Goal: Task Accomplishment & Management: Complete application form

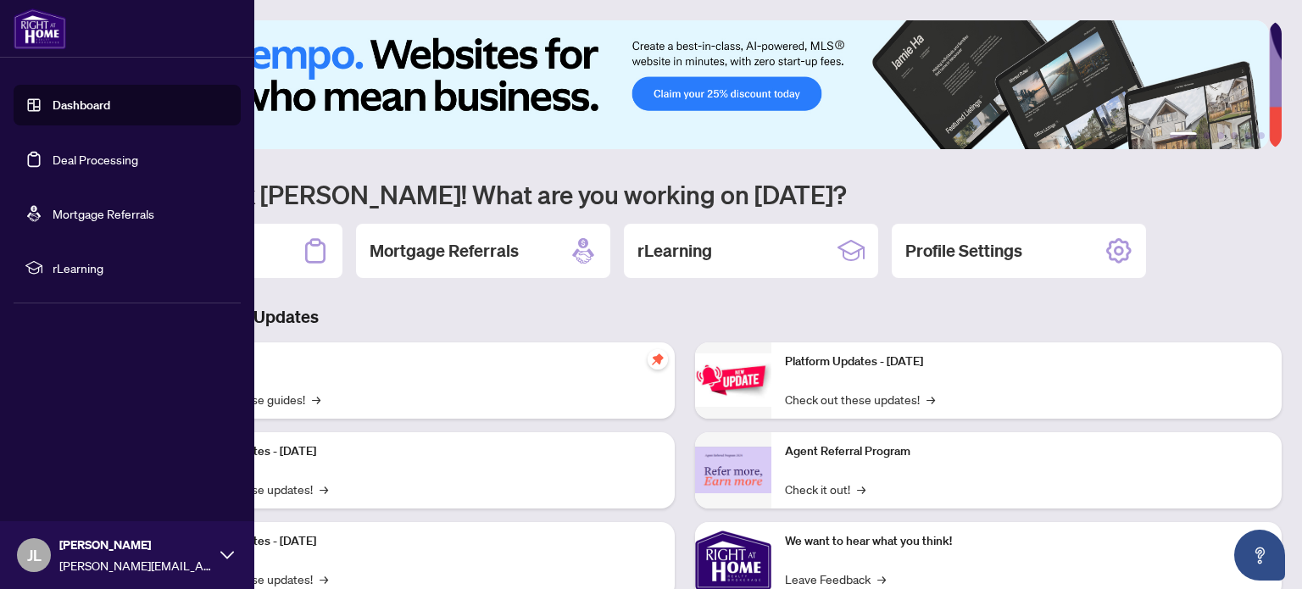
click at [103, 155] on link "Deal Processing" at bounding box center [96, 159] width 86 height 15
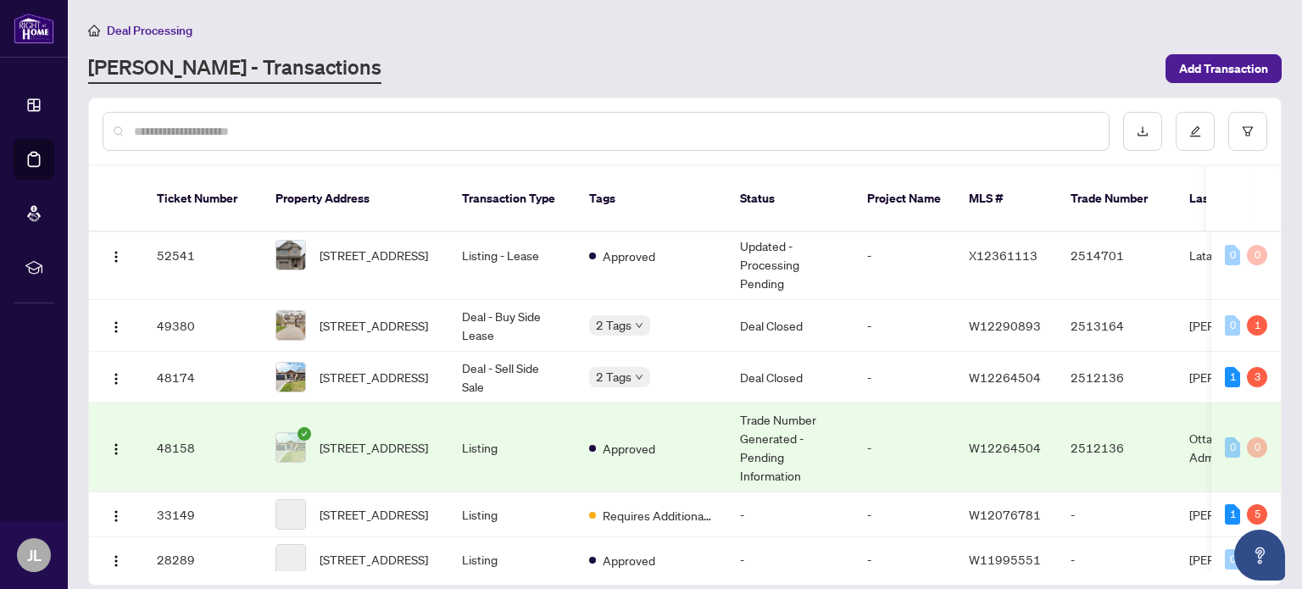
scroll to position [153, 0]
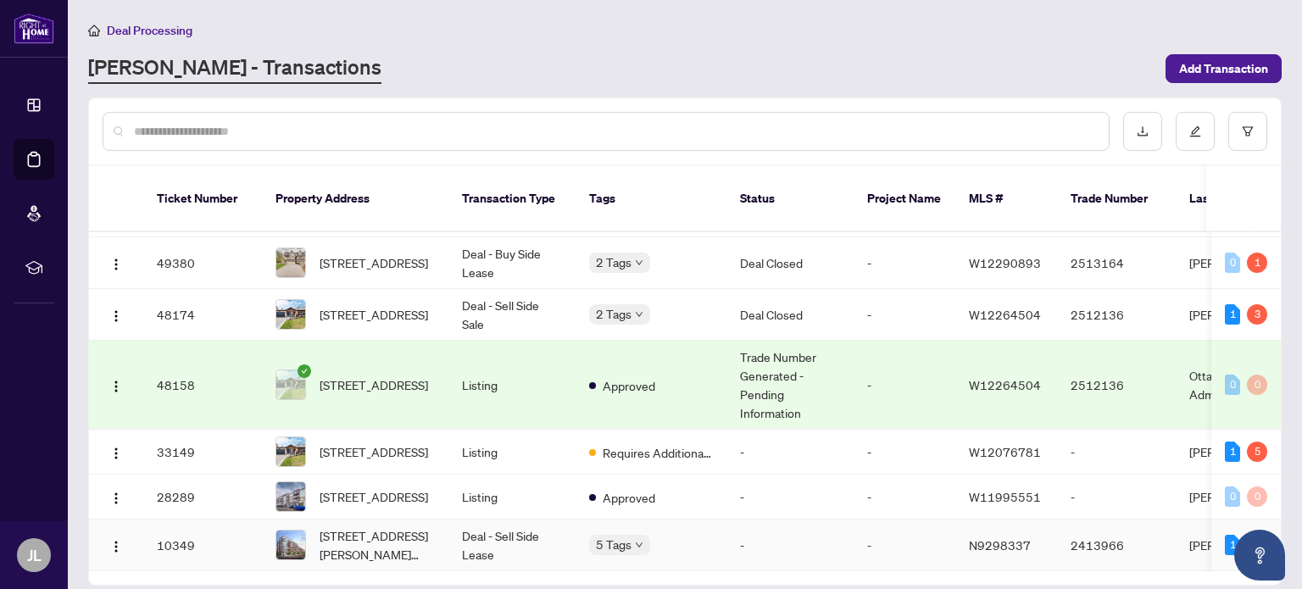
click at [511, 520] on td "Deal - Sell Side Lease" at bounding box center [511, 546] width 127 height 52
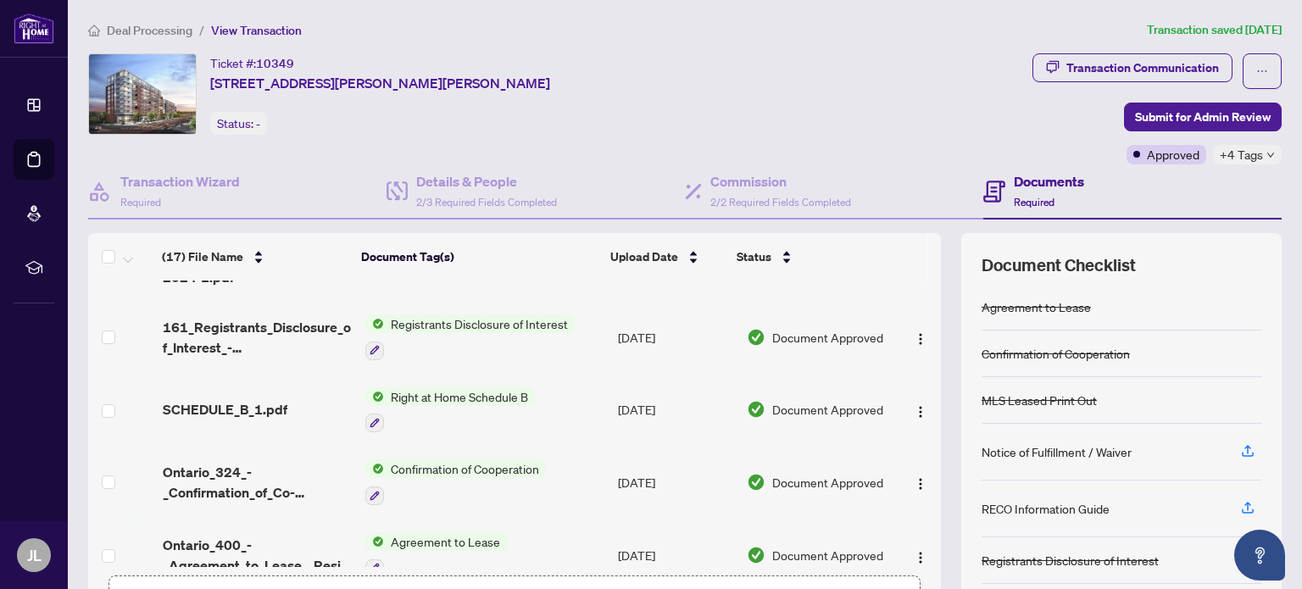
scroll to position [913, 0]
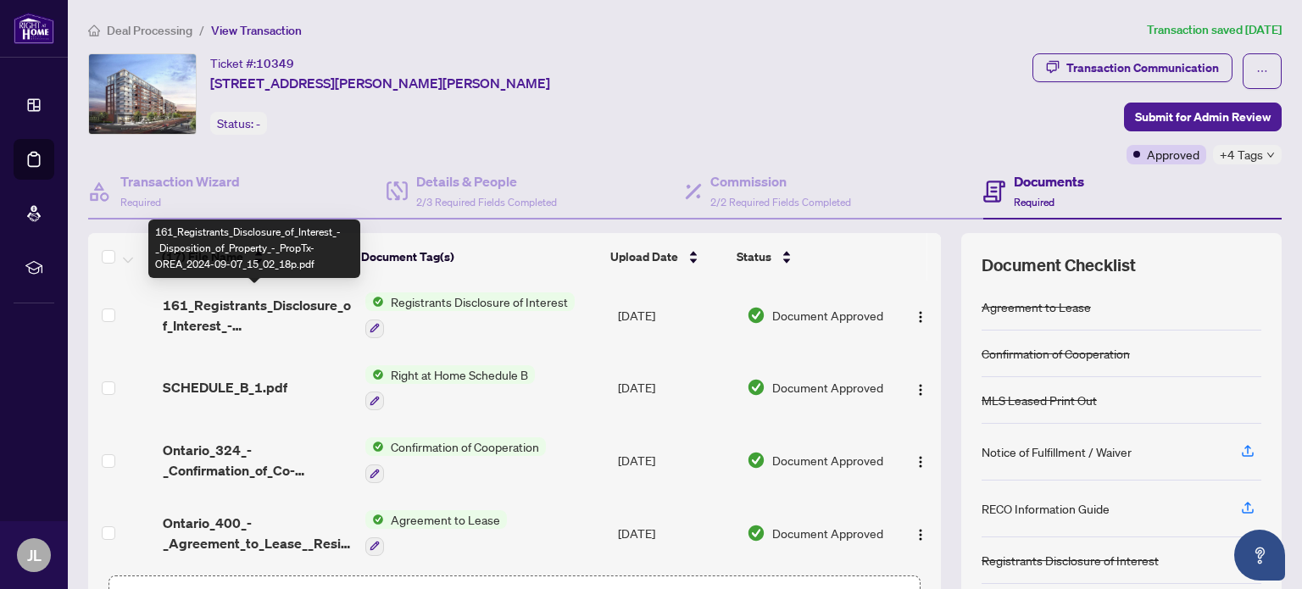
click at [273, 300] on span "161_Registrants_Disclosure_of_Interest_-_Disposition_of_Property_-_PropTx-OREA_…" at bounding box center [257, 315] width 189 height 41
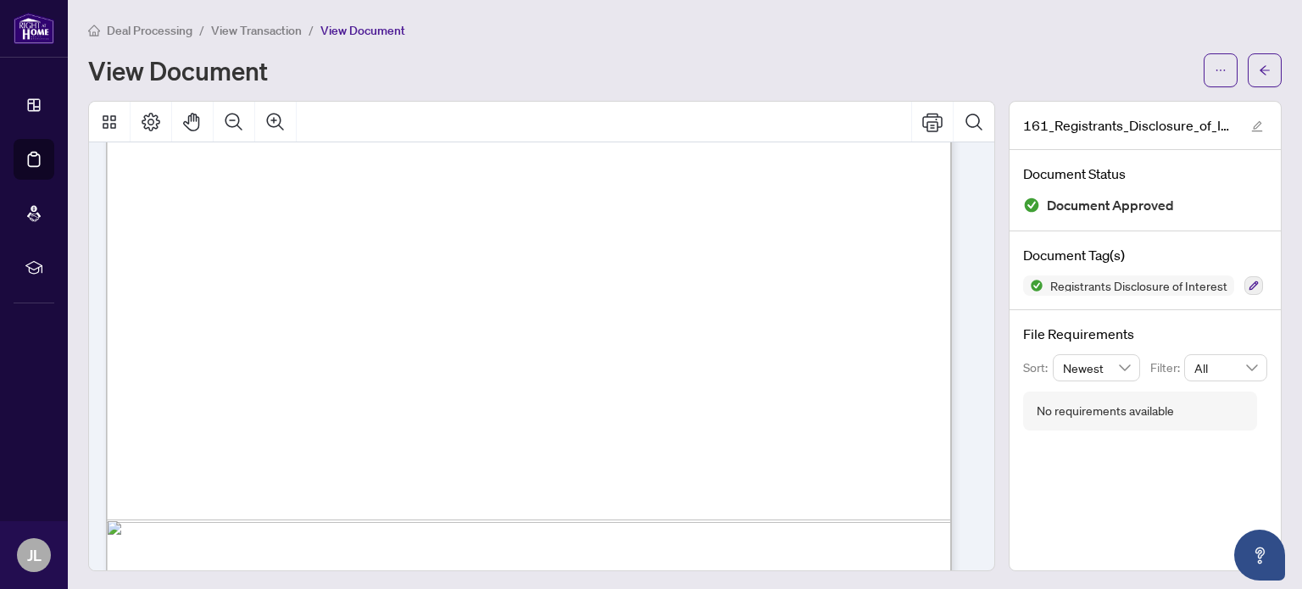
scroll to position [509, 0]
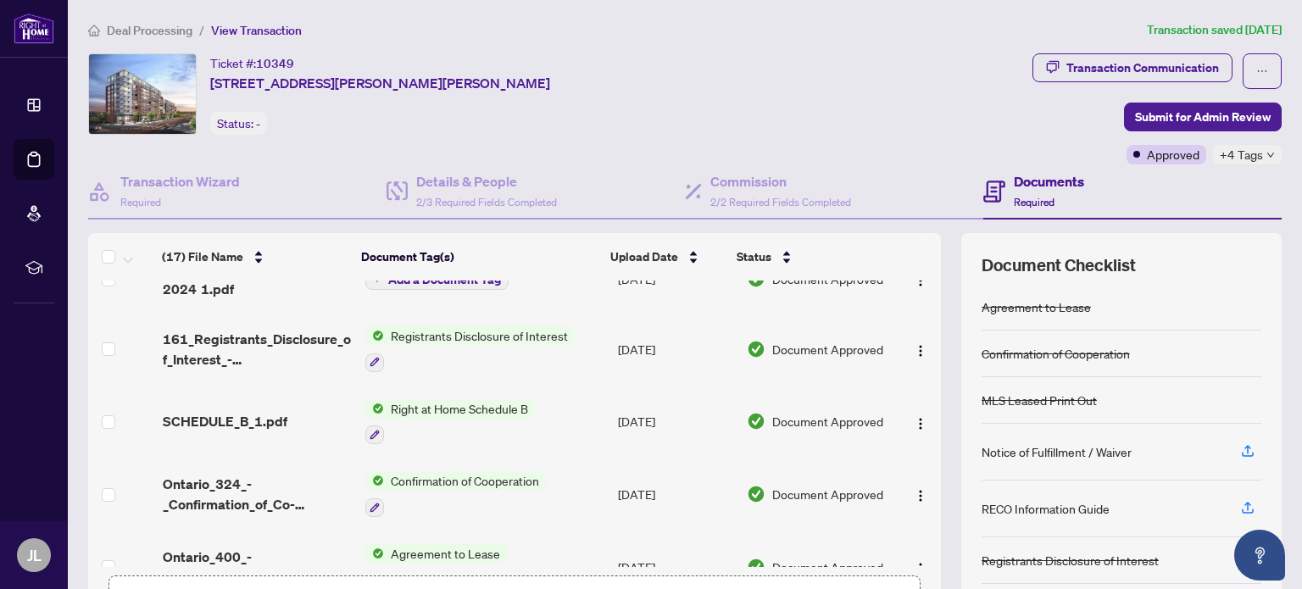
scroll to position [913, 0]
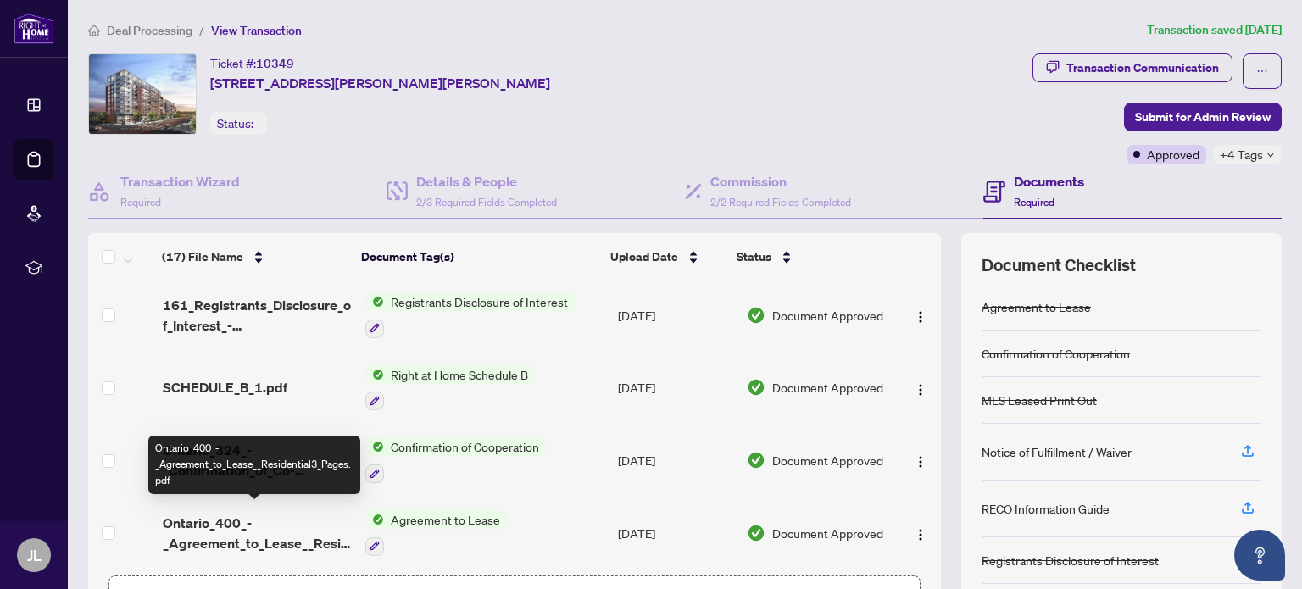
click at [231, 519] on span "Ontario_400_-_Agreement_to_Lease__Residential3_Pages.pdf" at bounding box center [257, 533] width 189 height 41
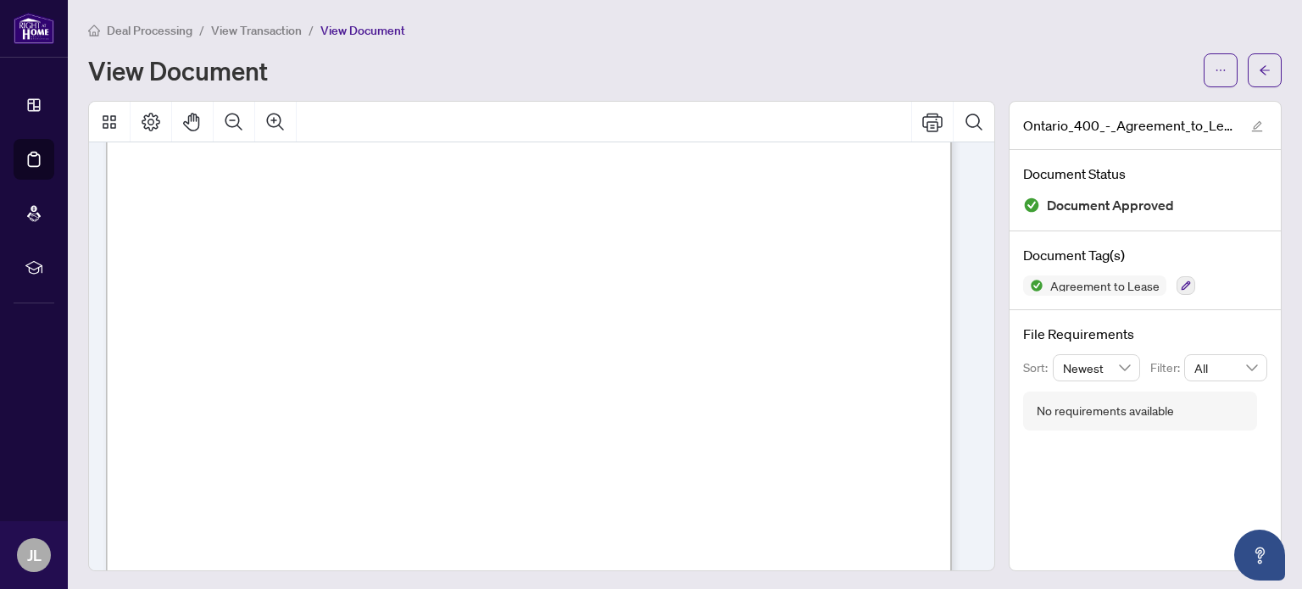
scroll to position [7430, 0]
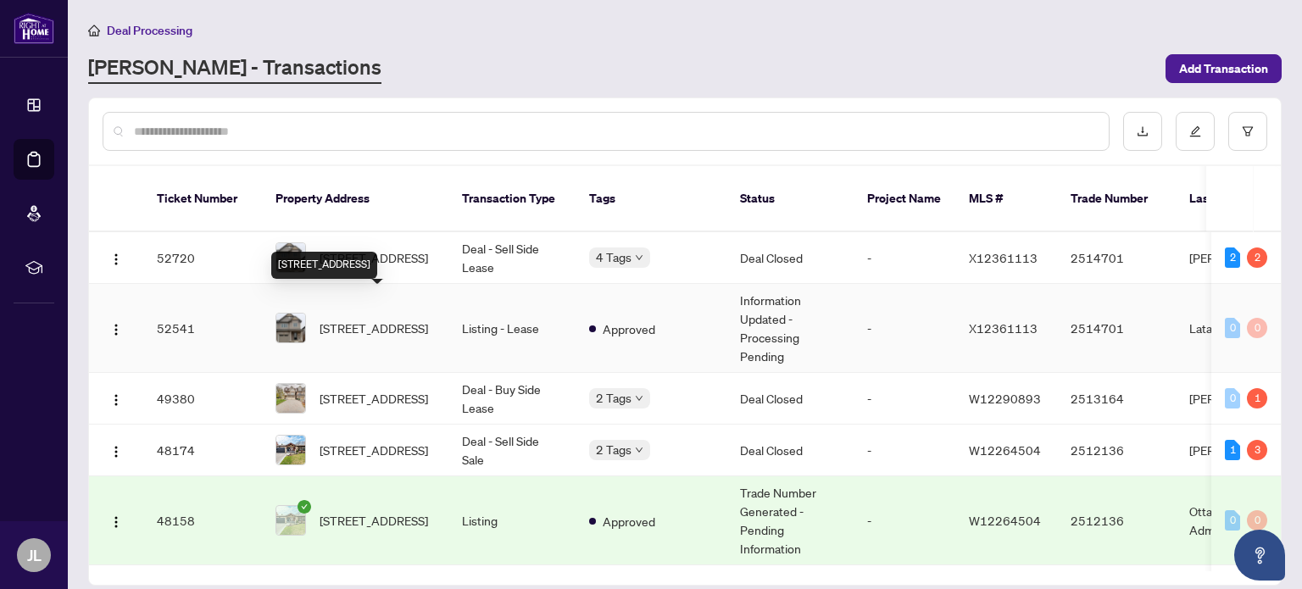
click at [396, 319] on span "[STREET_ADDRESS]" at bounding box center [374, 328] width 108 height 19
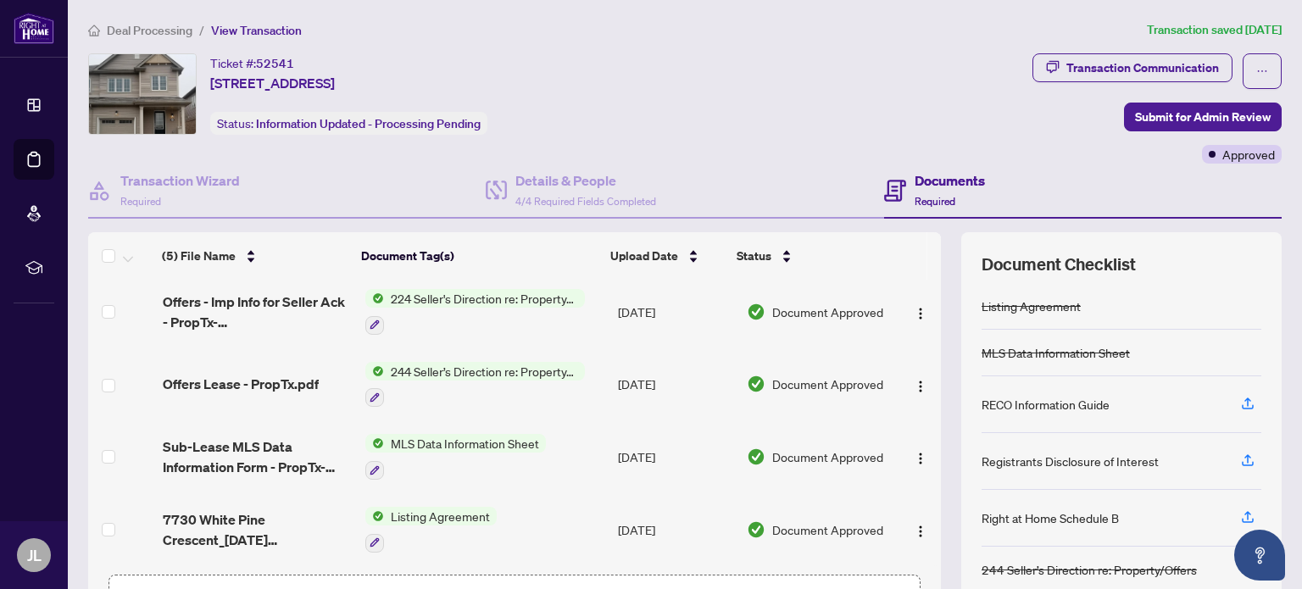
scroll to position [85, 0]
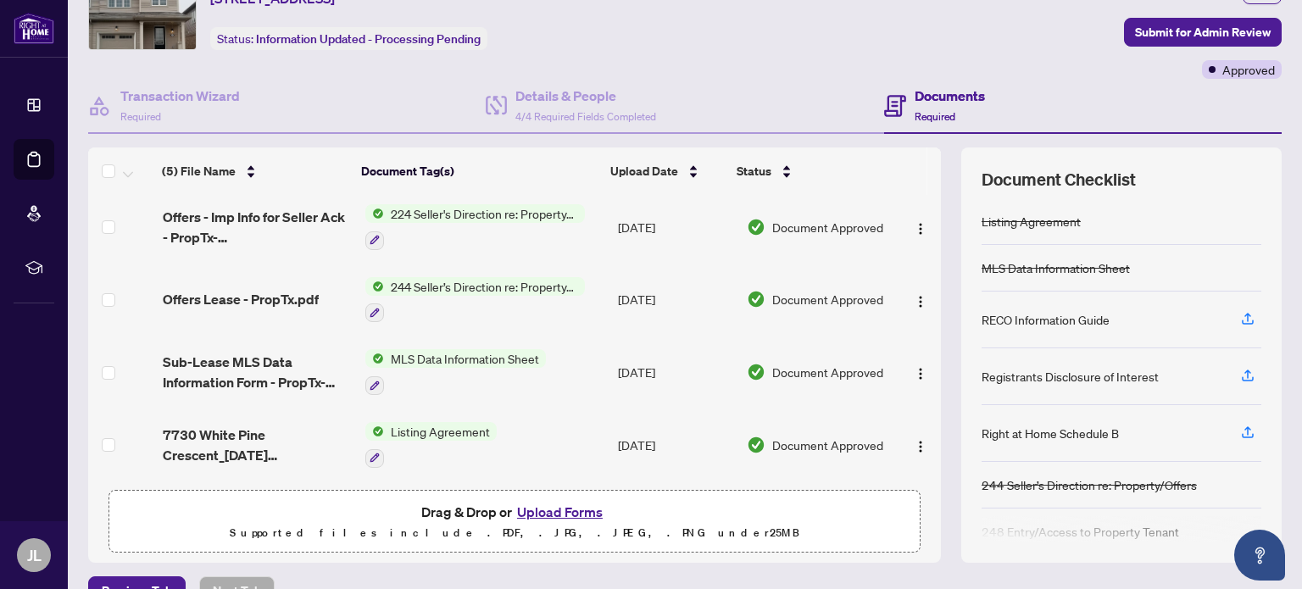
click at [278, 296] on span "Offers Lease - PropTx.pdf" at bounding box center [241, 299] width 156 height 20
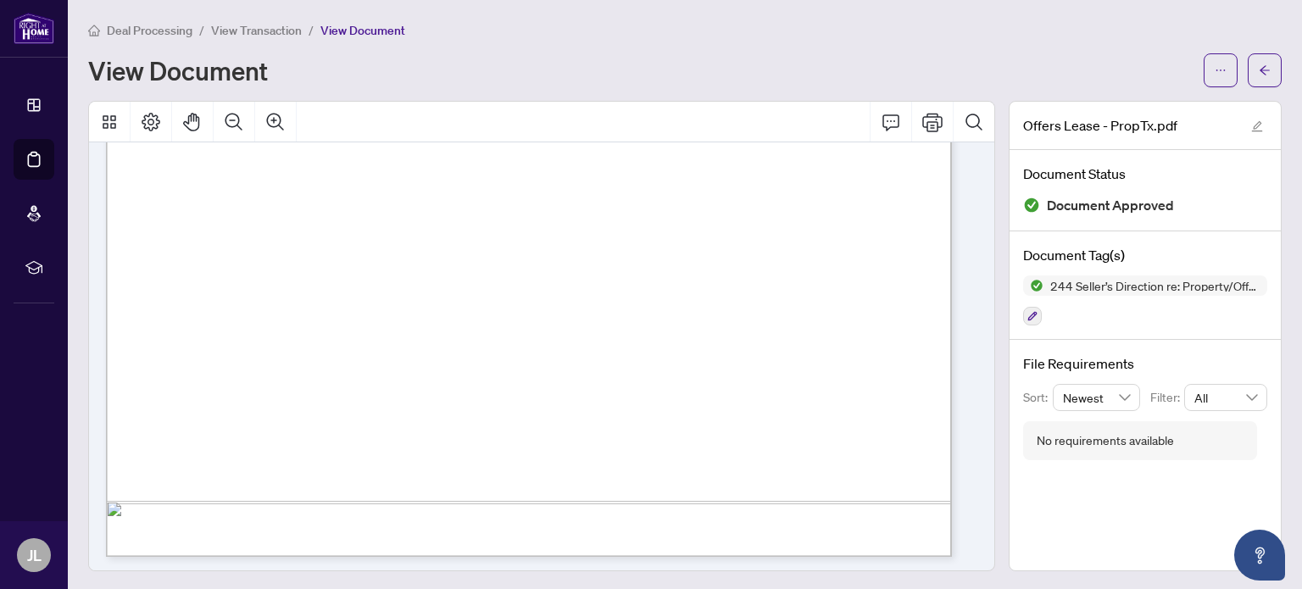
scroll to position [698, 0]
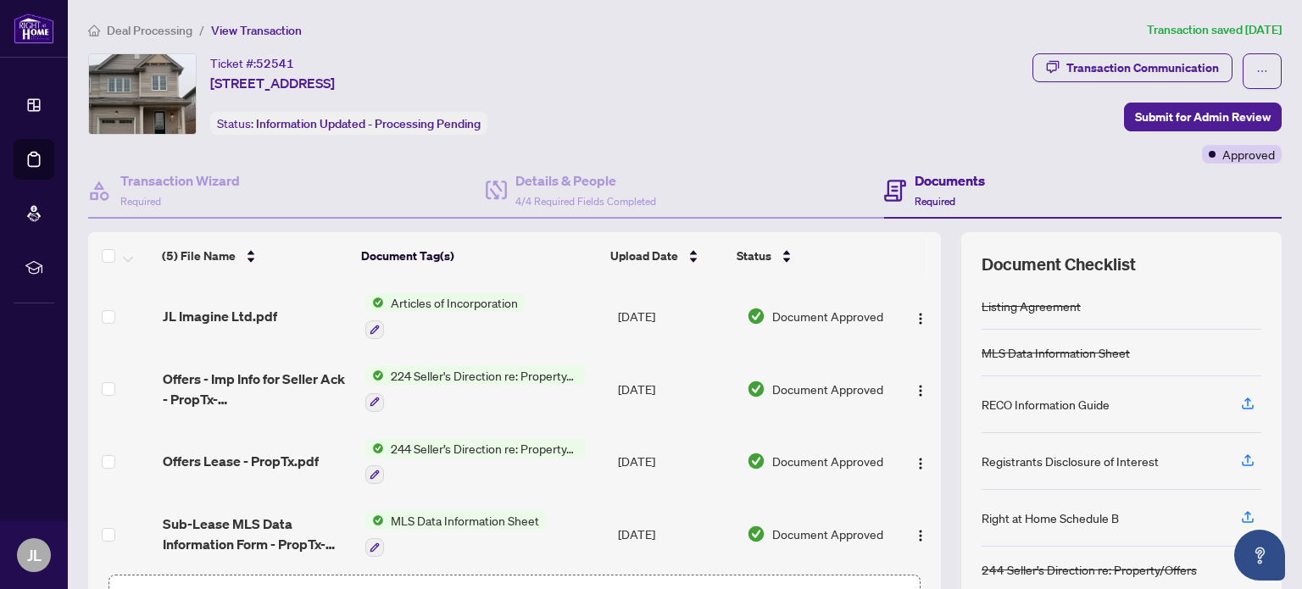
scroll to position [79, 0]
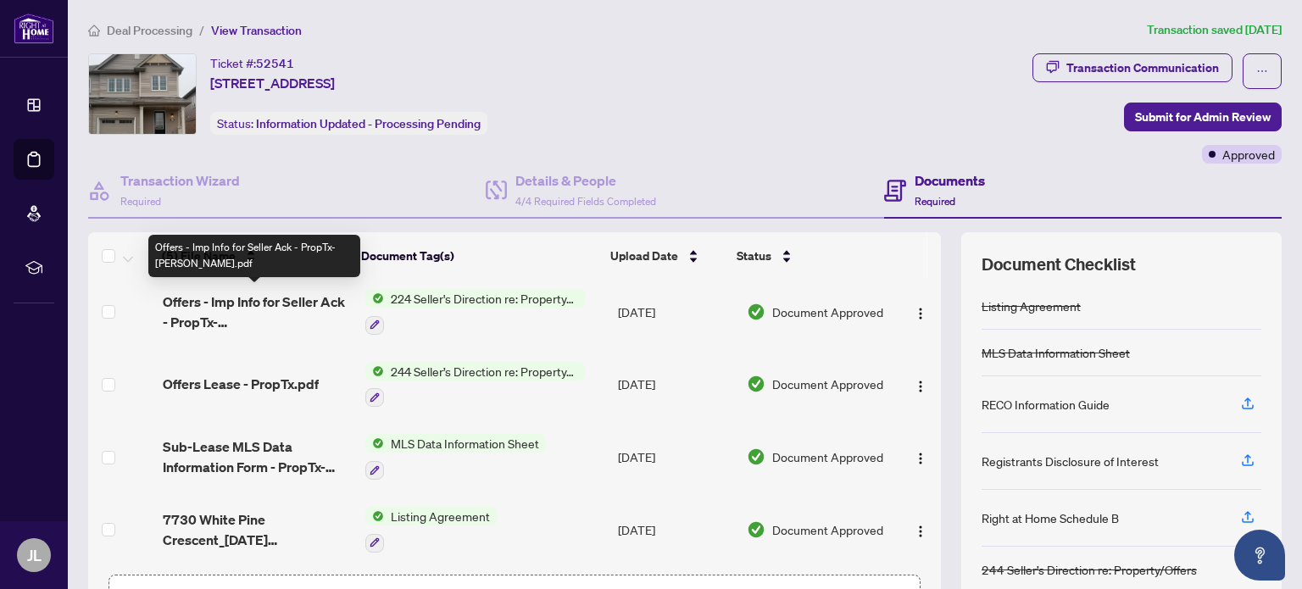
click at [259, 304] on span "Offers - Imp Info for Seller Ack - PropTx-[PERSON_NAME].pdf" at bounding box center [257, 312] width 189 height 41
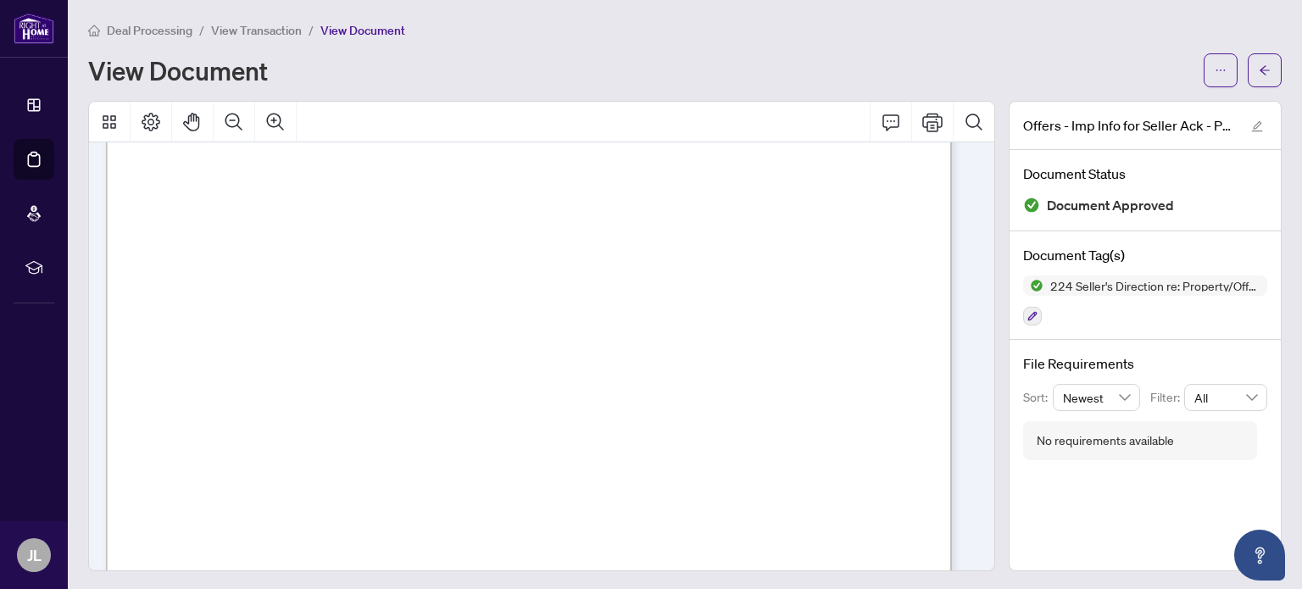
scroll to position [698, 0]
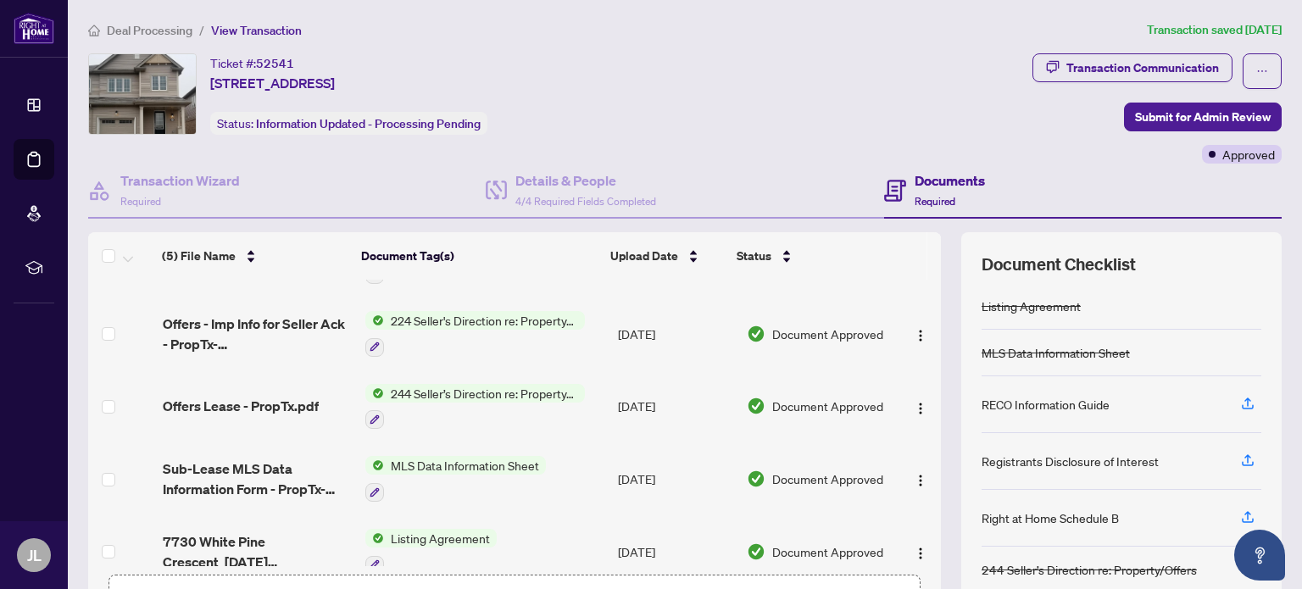
scroll to position [79, 0]
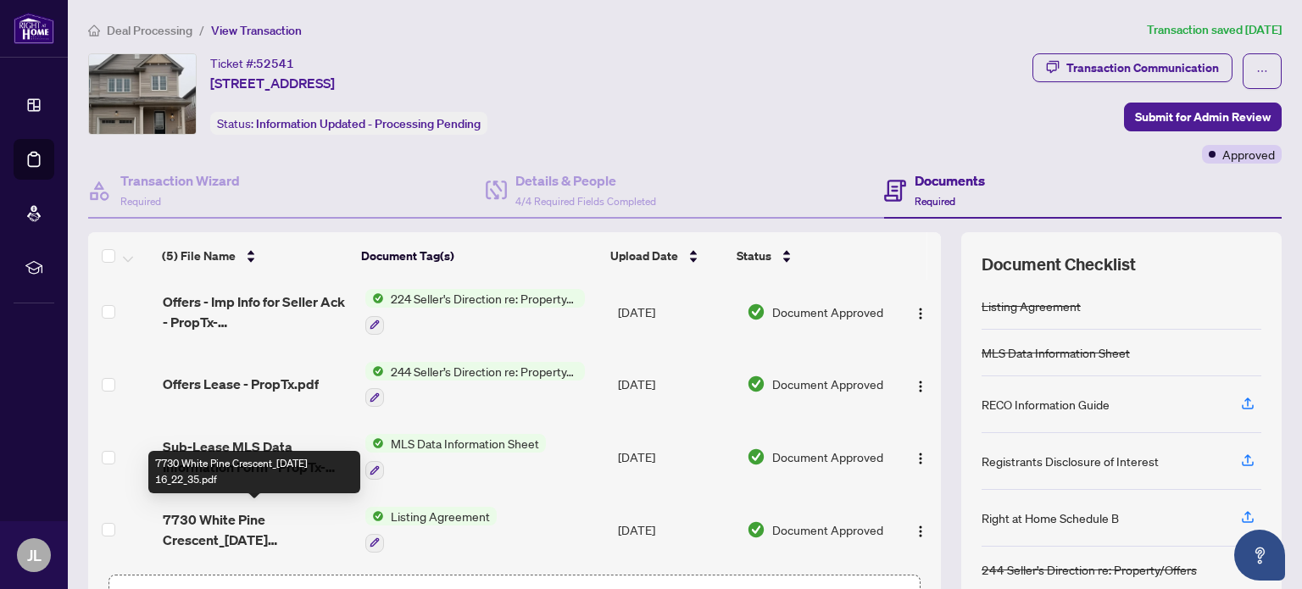
click at [285, 531] on span "7730 White Pine Crescent_[DATE] 16_22_35.pdf" at bounding box center [257, 529] width 189 height 41
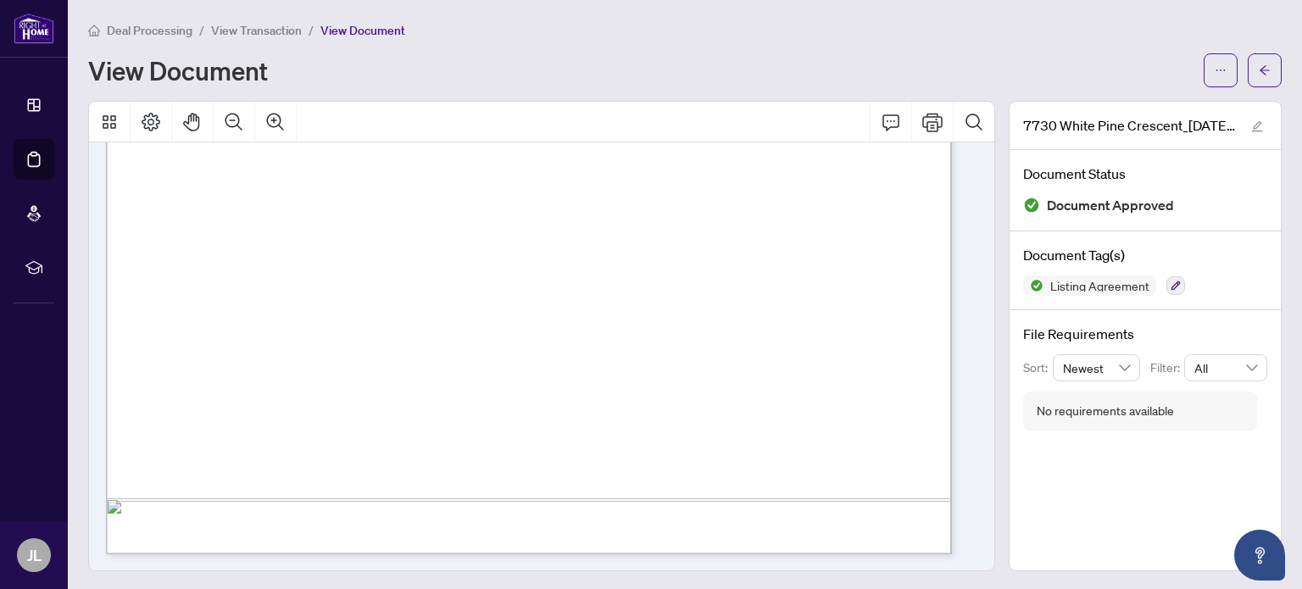
scroll to position [3, 0]
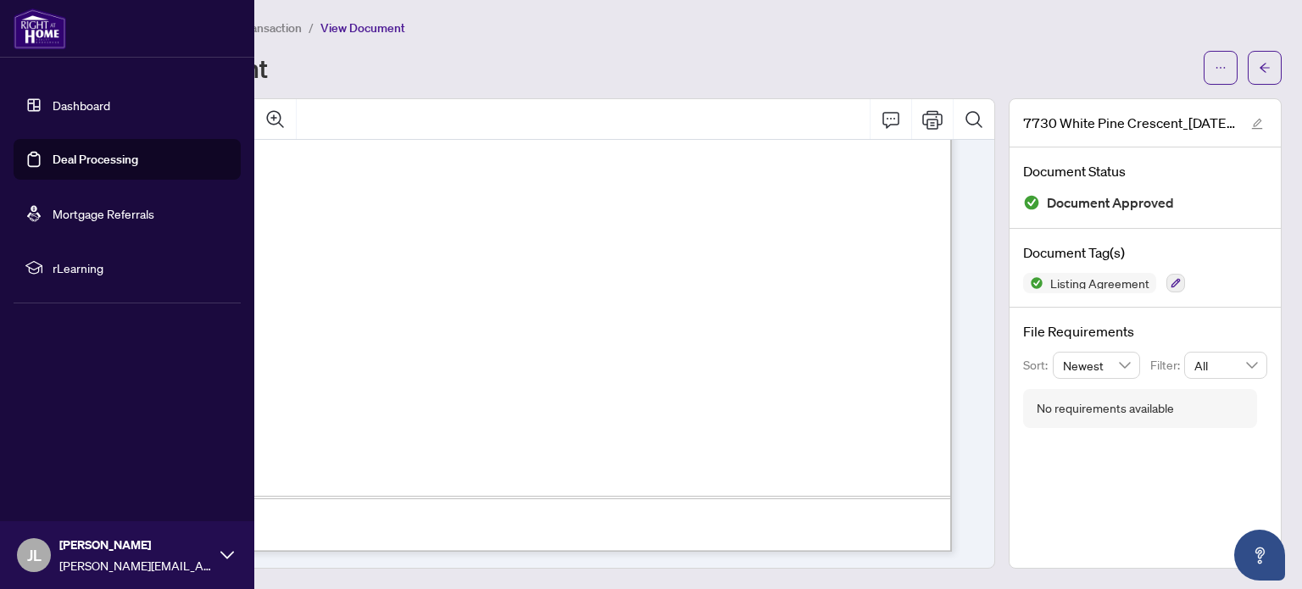
click at [80, 97] on link "Dashboard" at bounding box center [82, 104] width 58 height 15
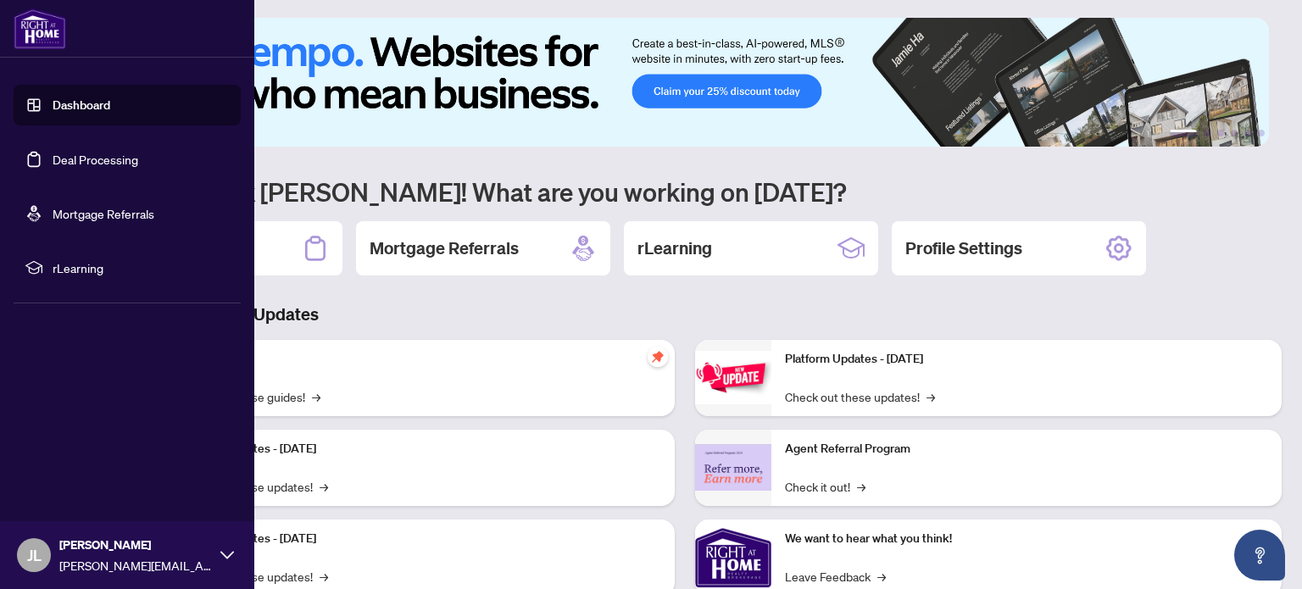
click at [92, 152] on link "Deal Processing" at bounding box center [96, 159] width 86 height 15
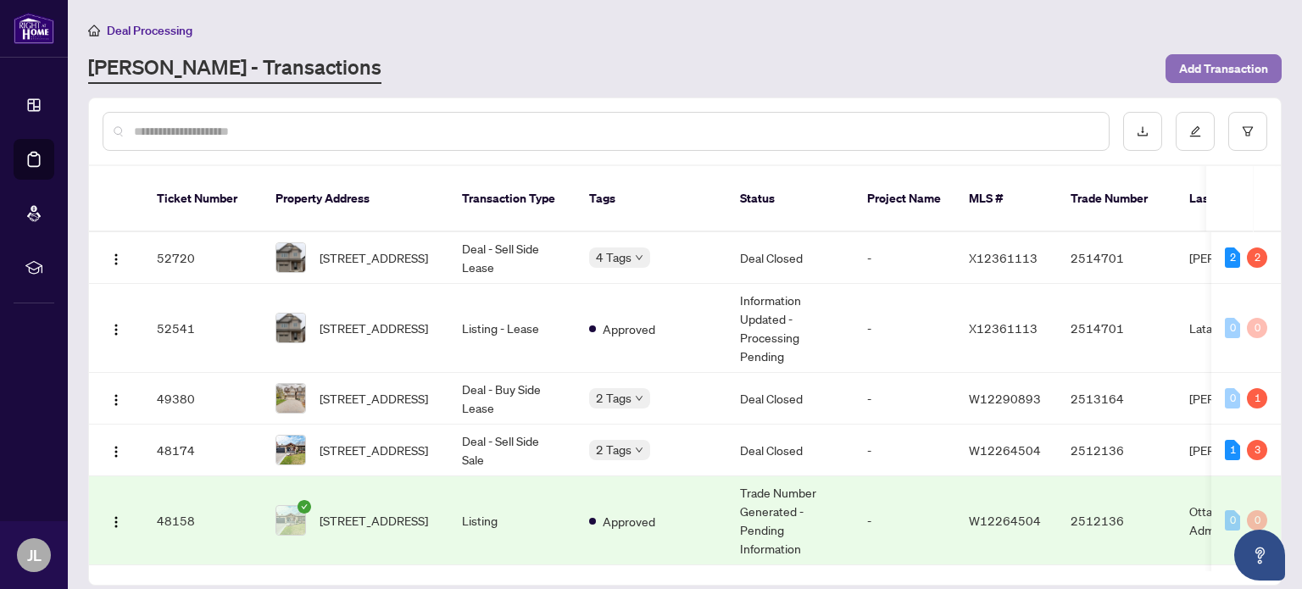
click at [1237, 70] on span "Add Transaction" at bounding box center [1223, 68] width 89 height 27
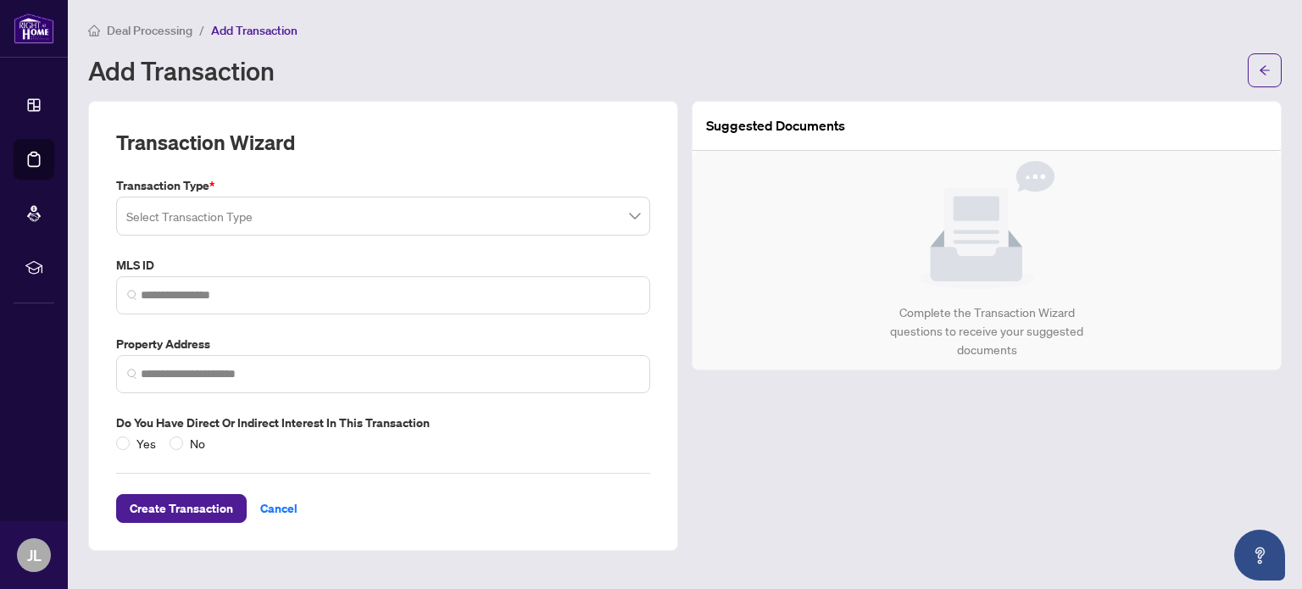
click at [431, 218] on input "search" at bounding box center [375, 218] width 498 height 37
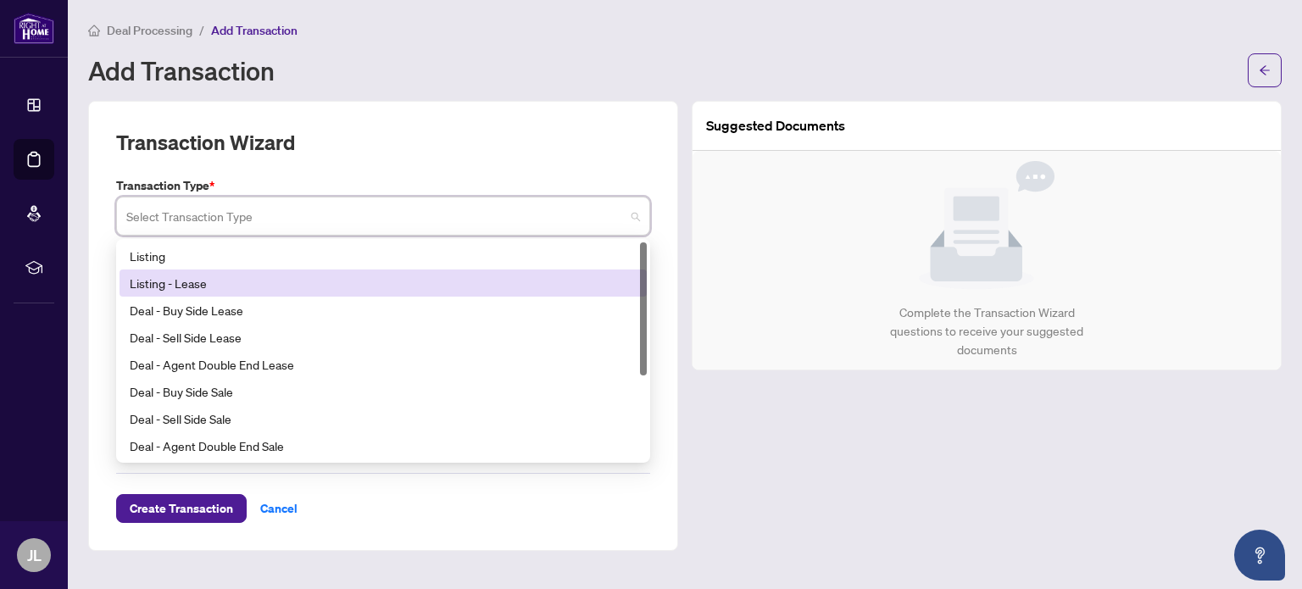
click at [181, 284] on div "Listing - Lease" at bounding box center [383, 283] width 507 height 19
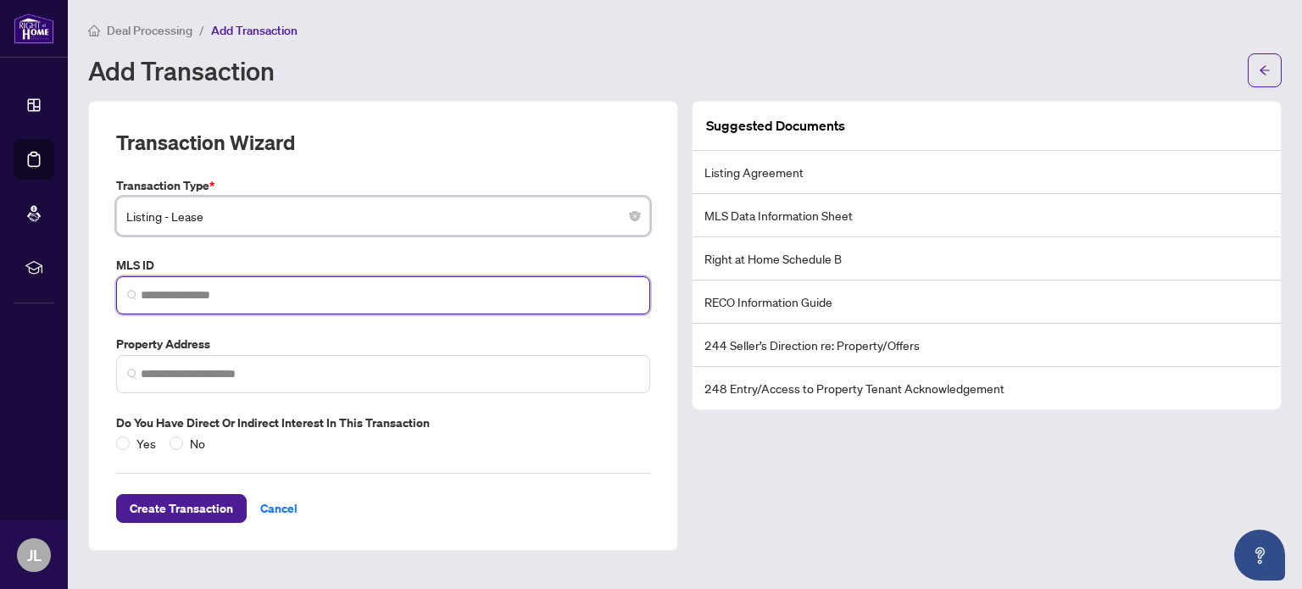
click at [193, 302] on input "search" at bounding box center [390, 295] width 498 height 18
paste input "*********"
type input "*********"
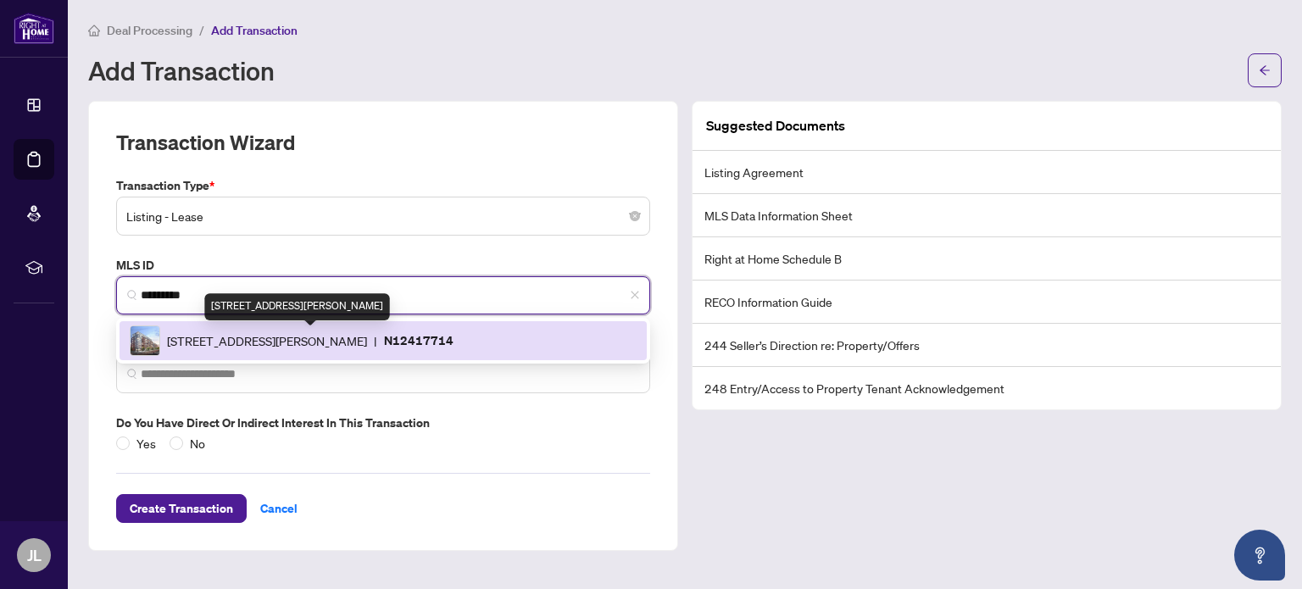
click at [236, 335] on span "[STREET_ADDRESS][PERSON_NAME]" at bounding box center [267, 340] width 200 height 19
type input "**********"
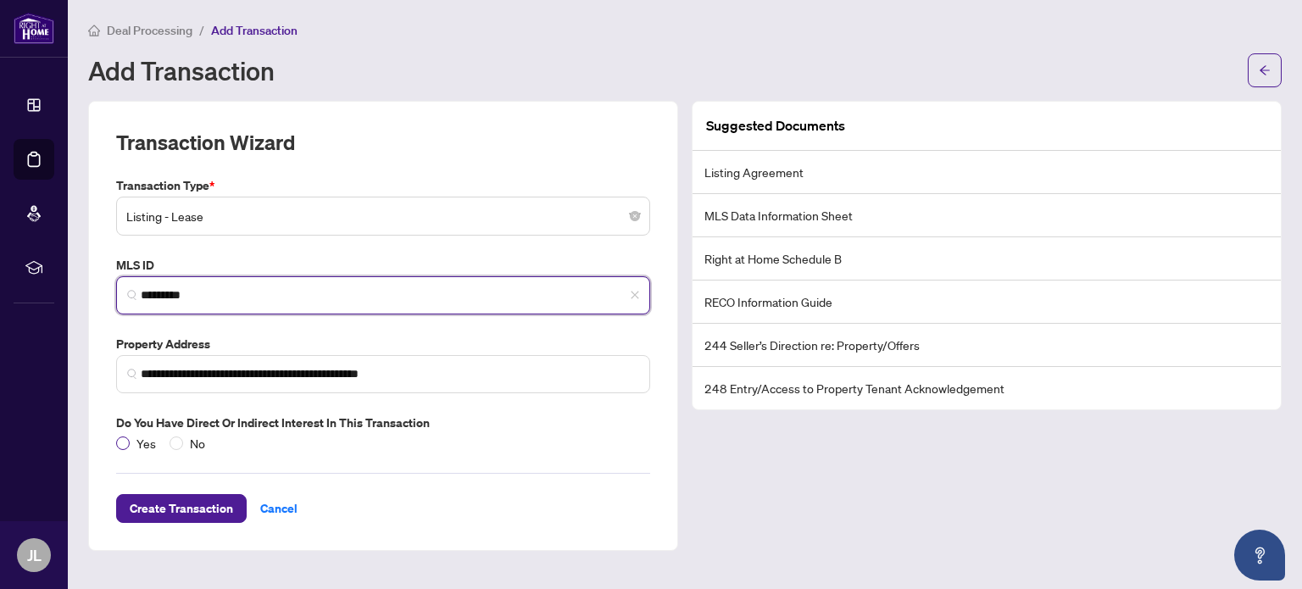
type input "*********"
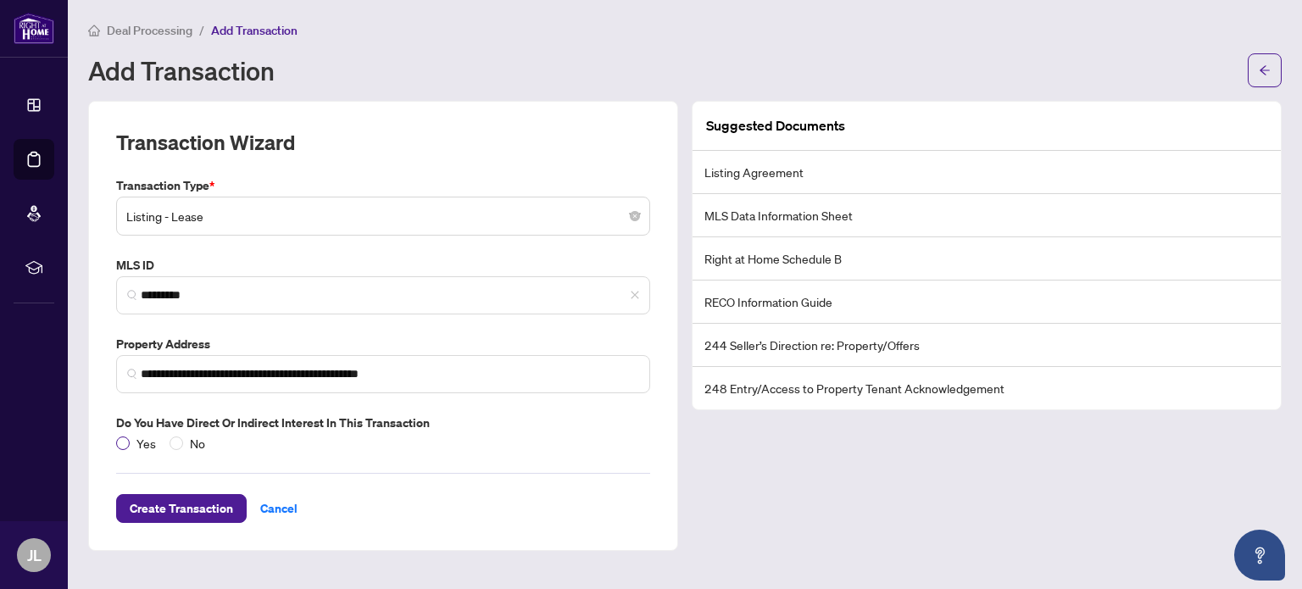
click at [132, 440] on span "Yes" at bounding box center [146, 443] width 33 height 19
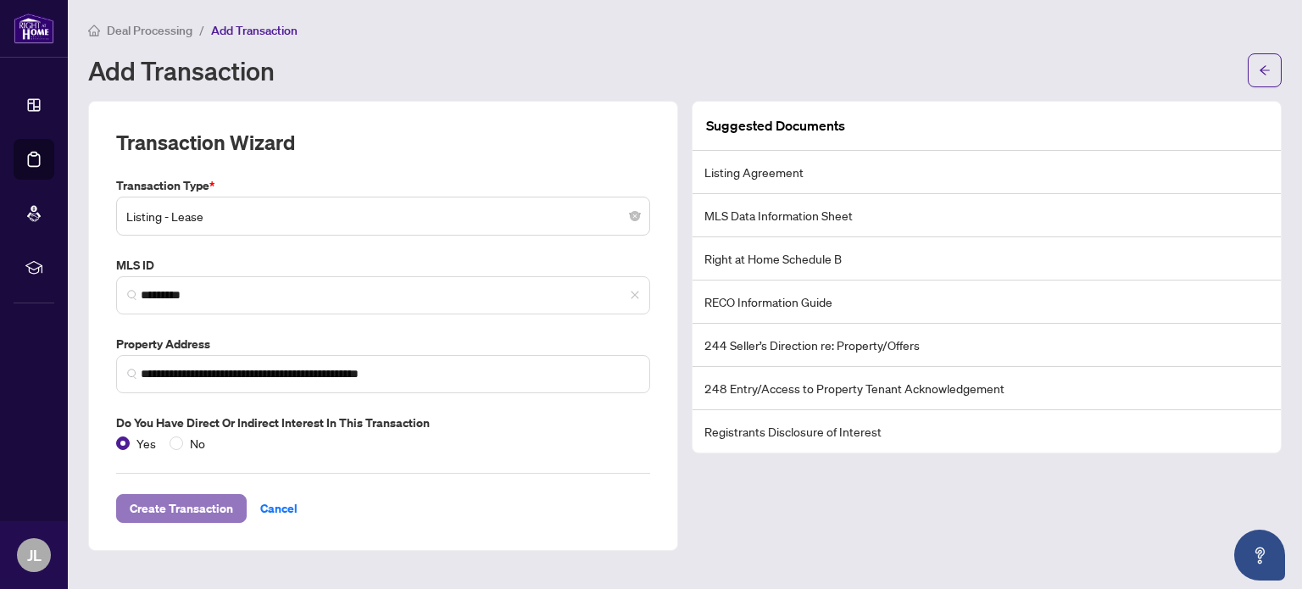
click at [177, 508] on span "Create Transaction" at bounding box center [181, 508] width 103 height 27
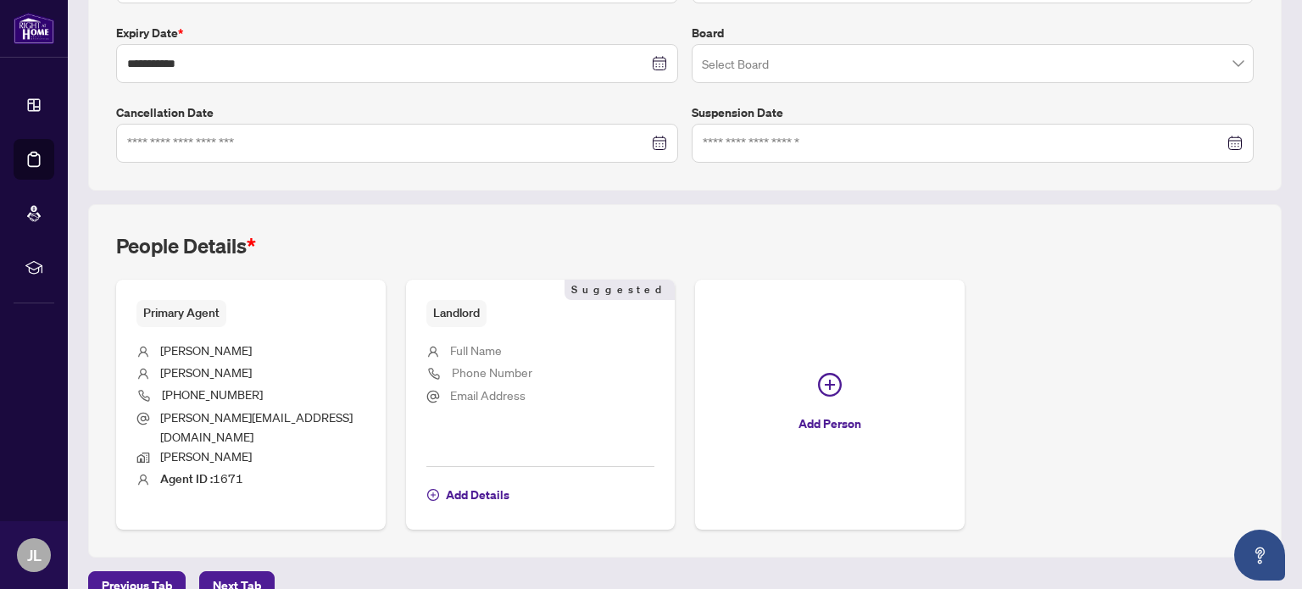
scroll to position [454, 0]
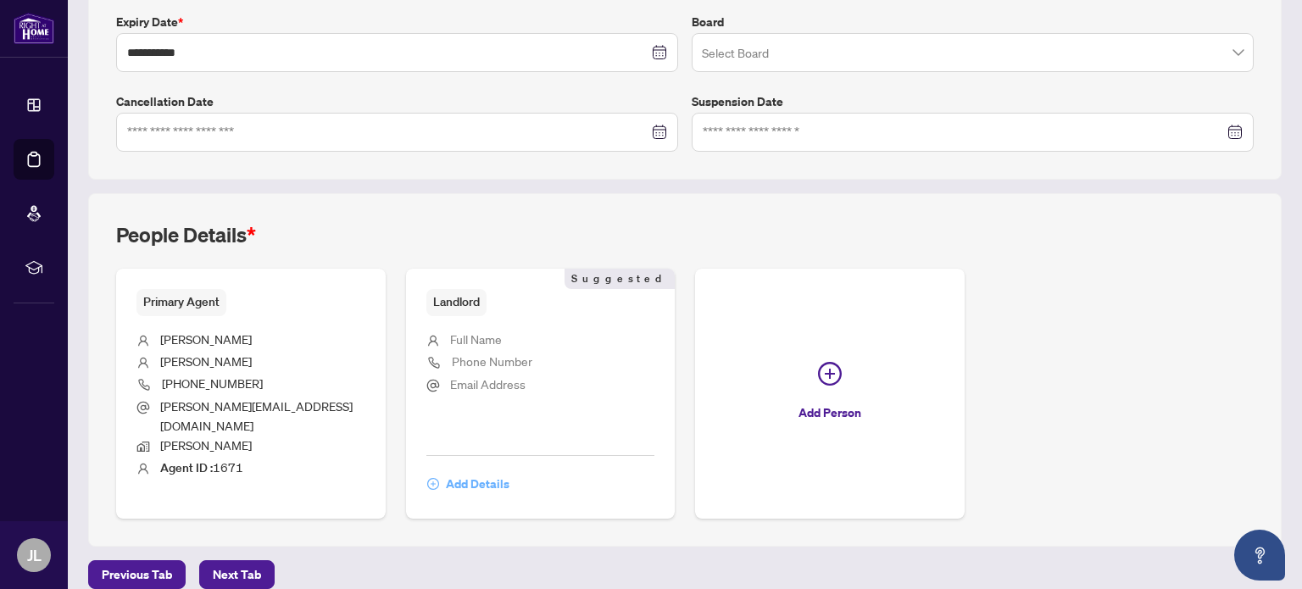
click at [467, 470] on span "Add Details" at bounding box center [478, 483] width 64 height 27
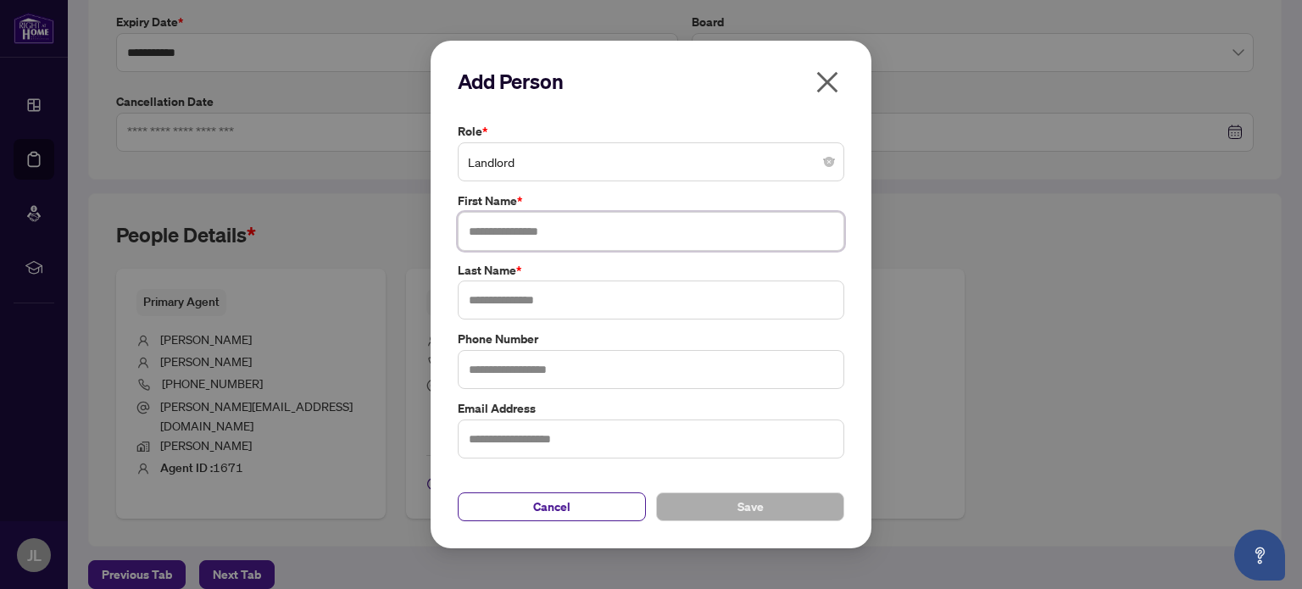
click at [515, 239] on input "text" at bounding box center [651, 231] width 386 height 39
type input "*********"
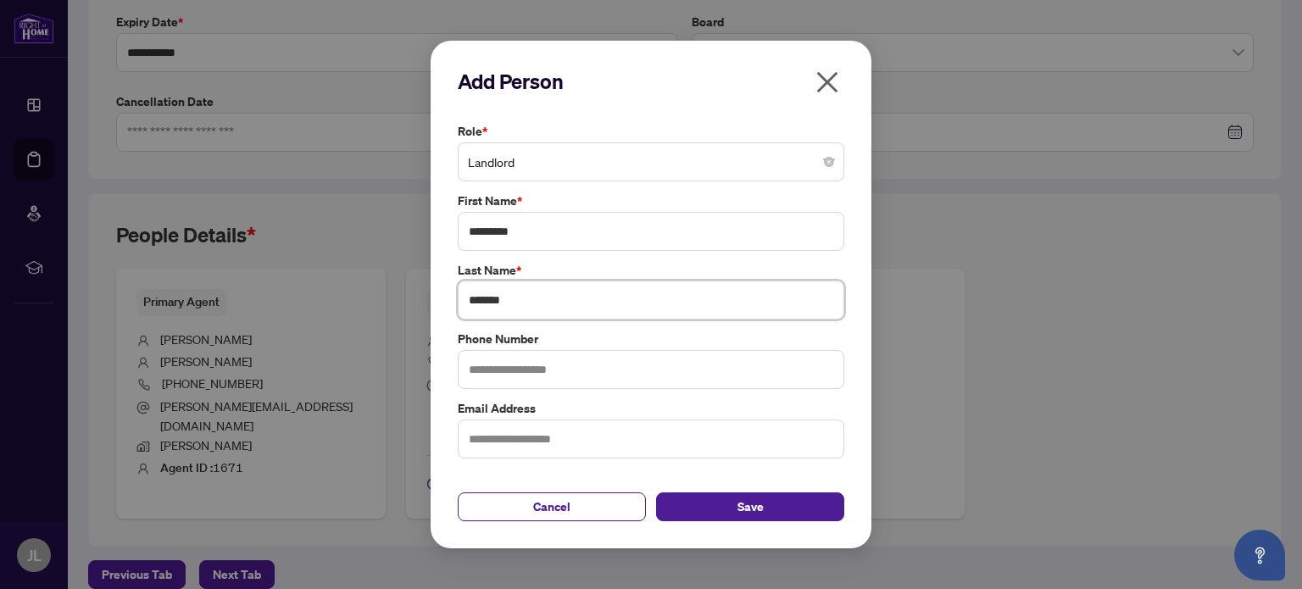
type input "*******"
click at [810, 491] on div "Cancel Save" at bounding box center [651, 496] width 386 height 49
click at [803, 506] on button "Save" at bounding box center [750, 506] width 188 height 29
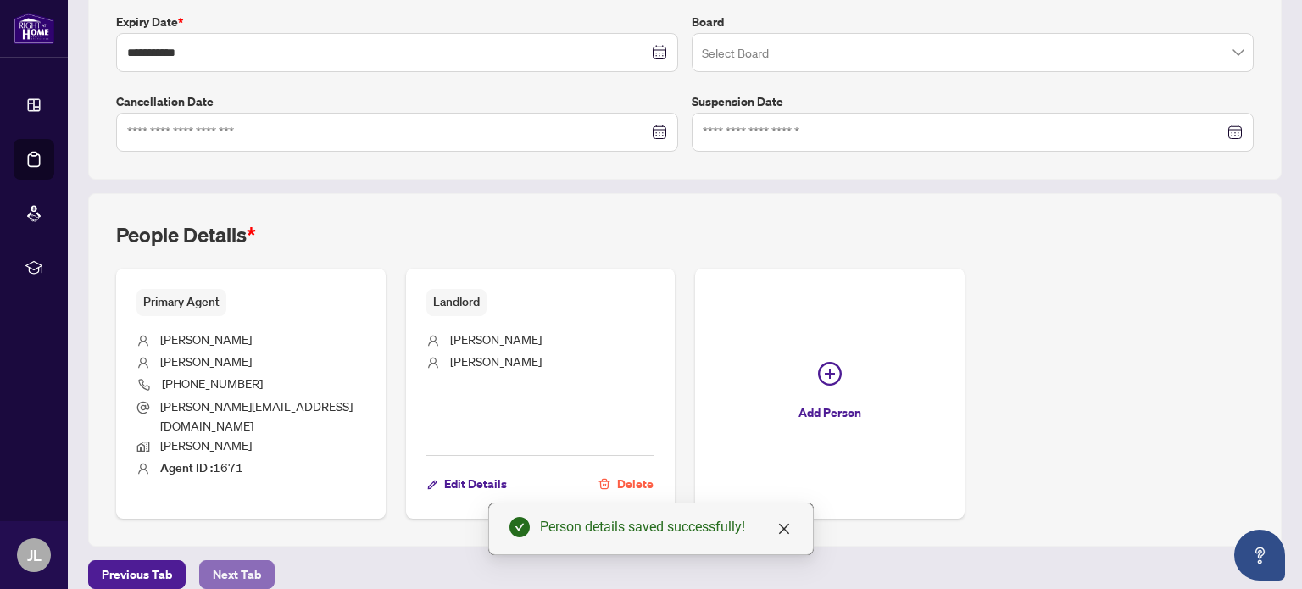
click at [234, 561] on span "Next Tab" at bounding box center [237, 574] width 48 height 27
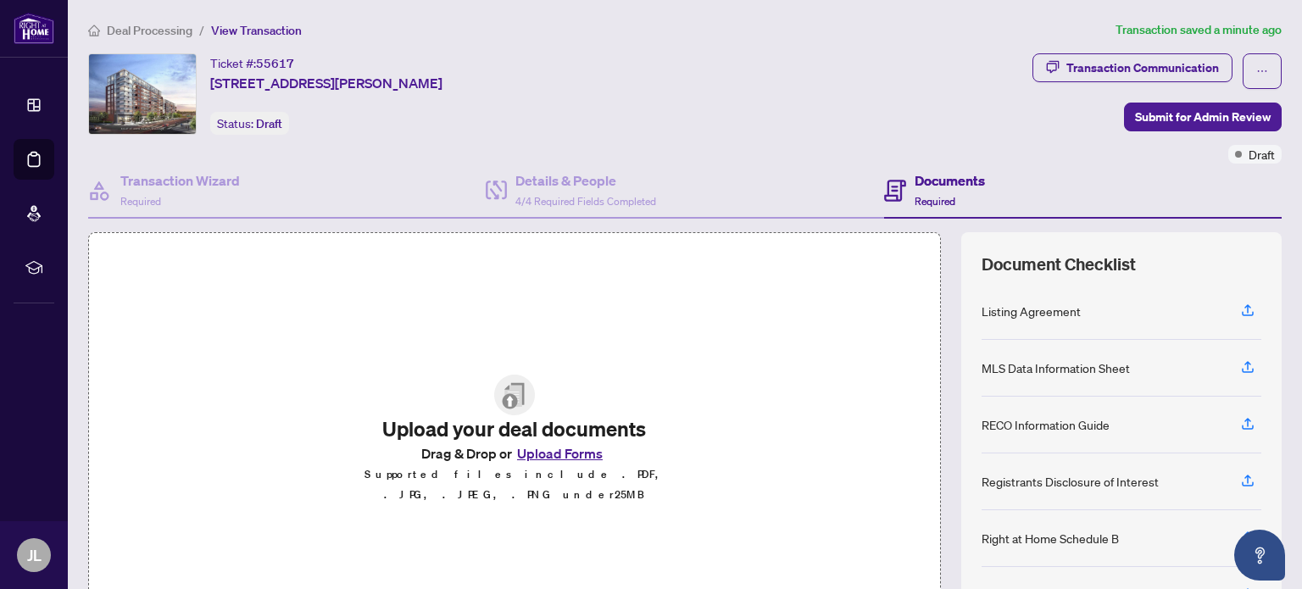
click at [536, 464] on button "Upload Forms" at bounding box center [560, 453] width 96 height 22
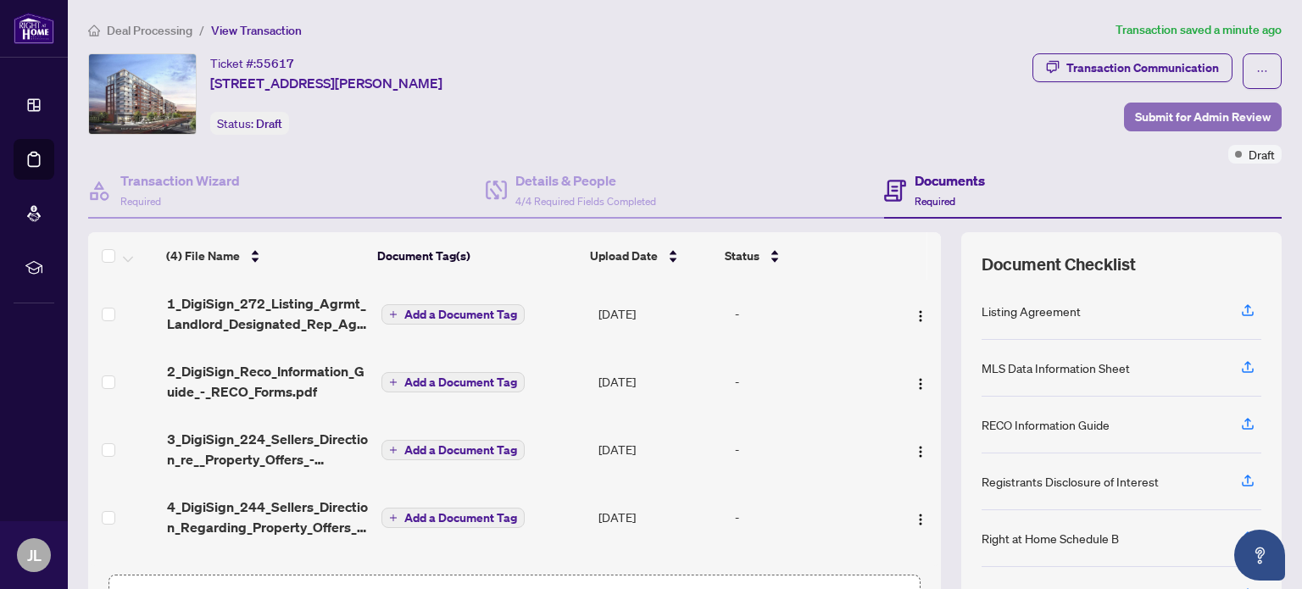
click at [1156, 125] on span "Submit for Admin Review" at bounding box center [1203, 116] width 136 height 27
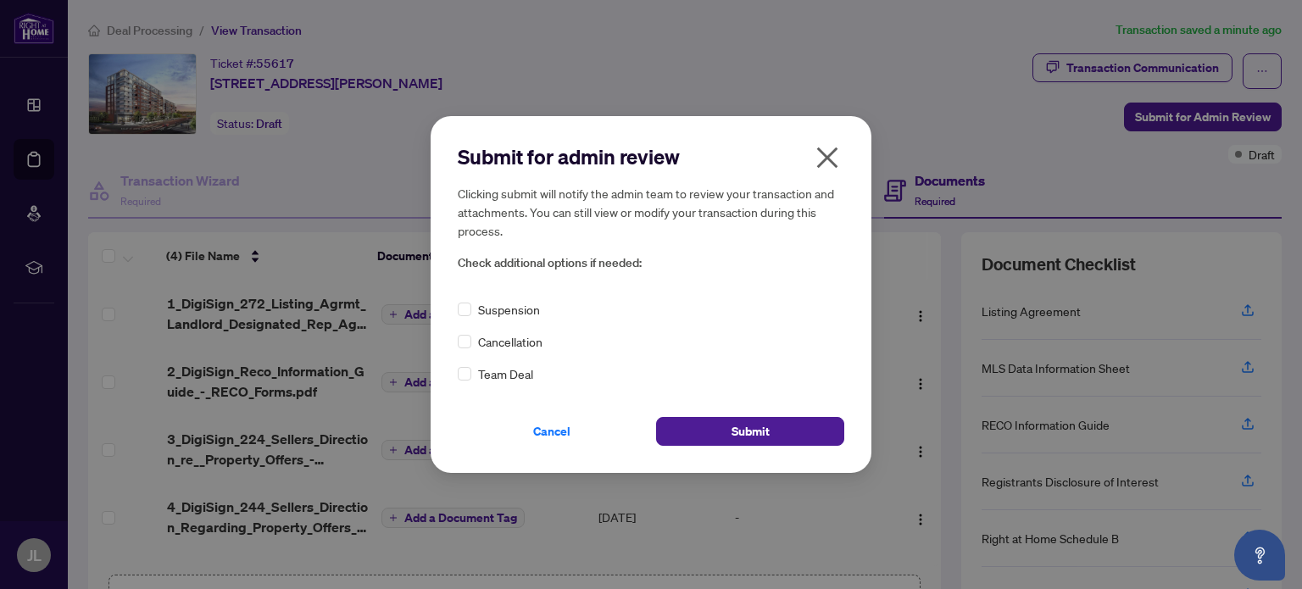
click at [826, 158] on icon "close" at bounding box center [827, 157] width 21 height 21
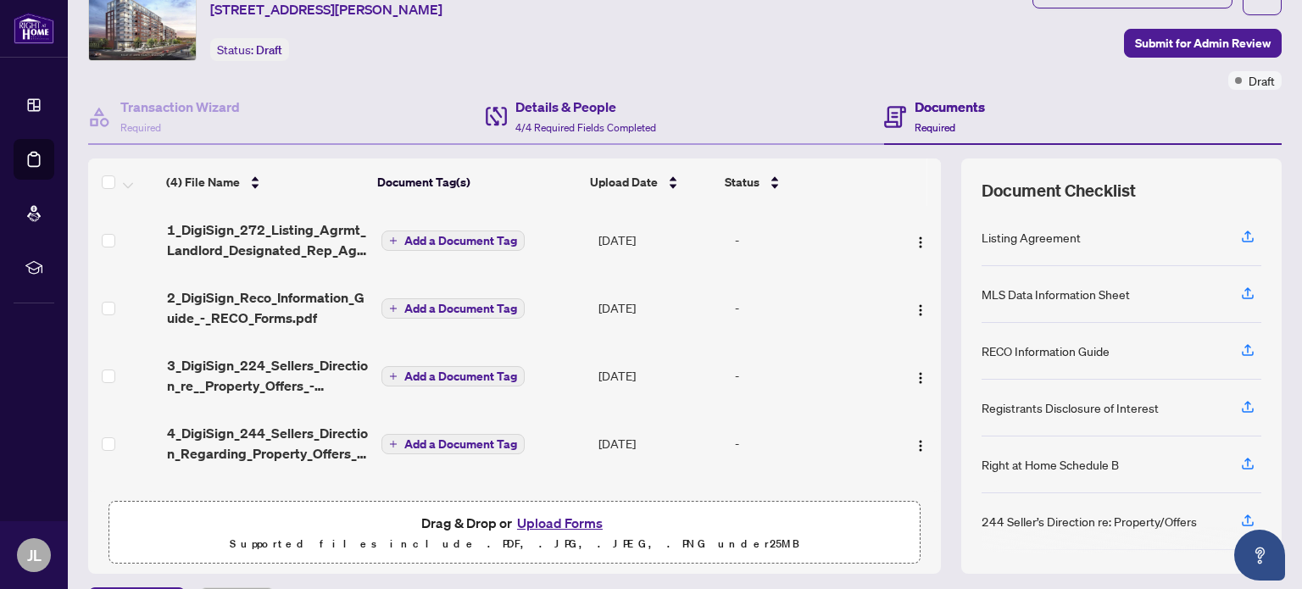
scroll to position [120, 0]
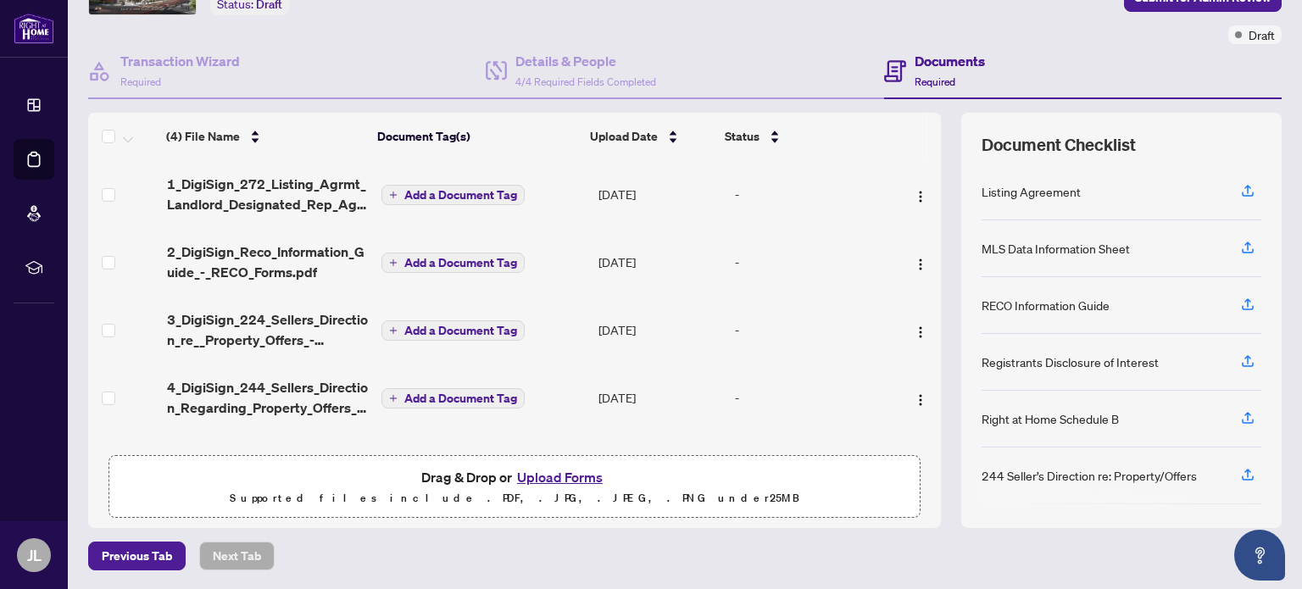
click at [541, 477] on button "Upload Forms" at bounding box center [560, 477] width 96 height 22
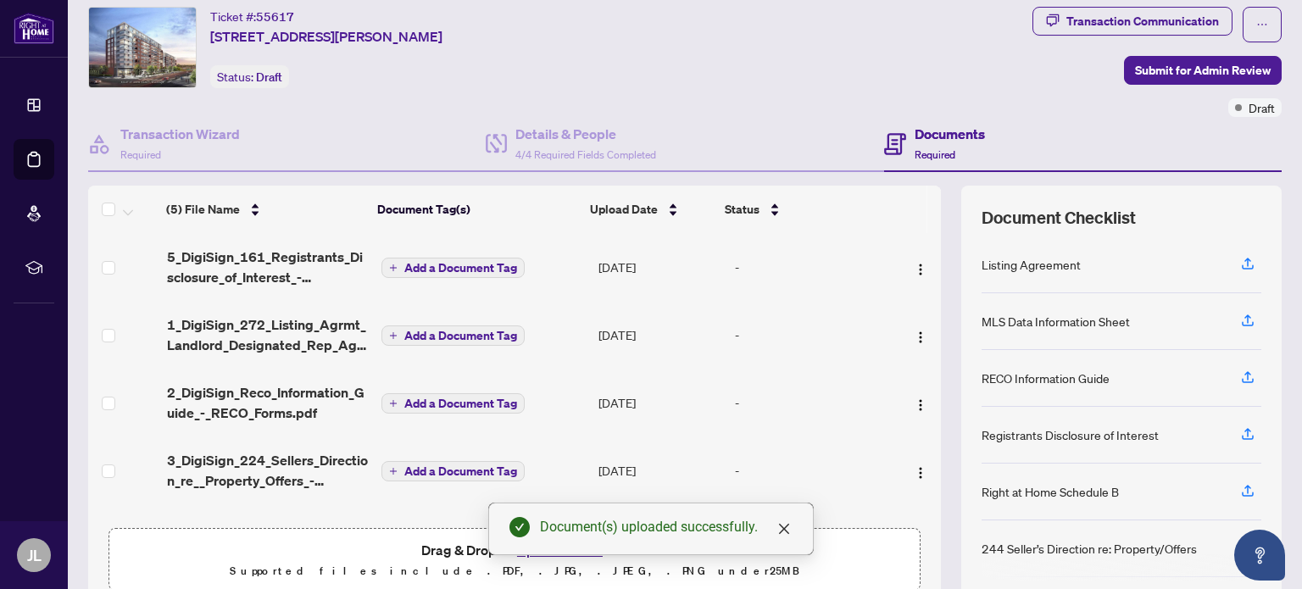
scroll to position [0, 0]
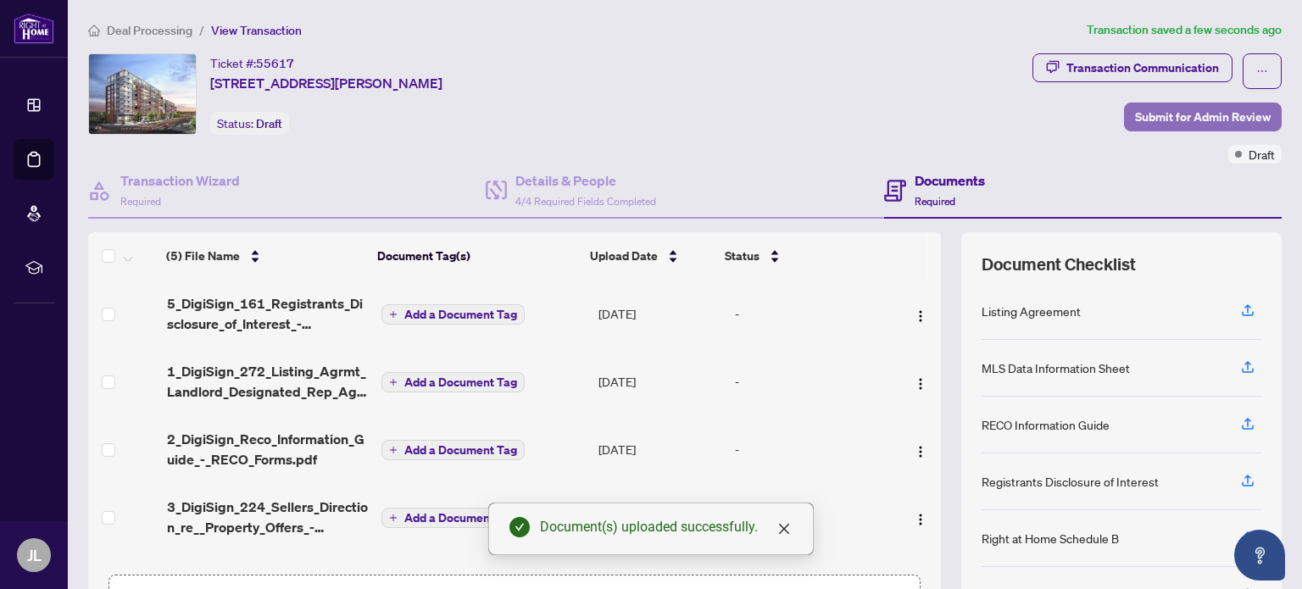
click at [1198, 120] on span "Submit for Admin Review" at bounding box center [1203, 116] width 136 height 27
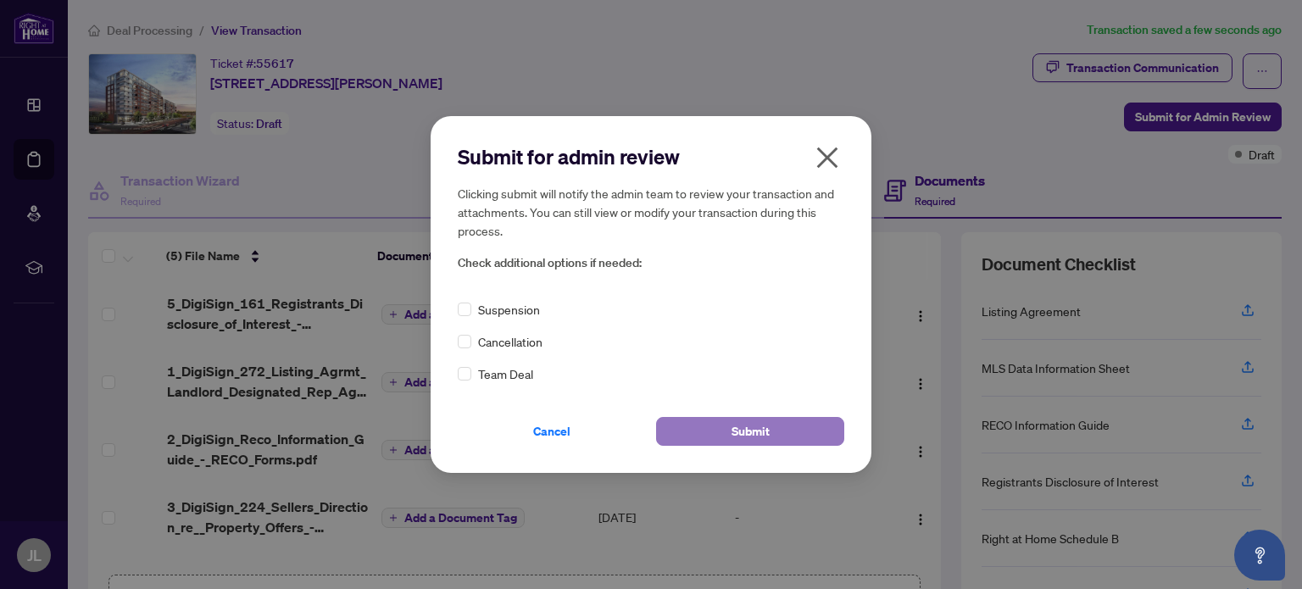
click at [746, 428] on span "Submit" at bounding box center [750, 431] width 38 height 27
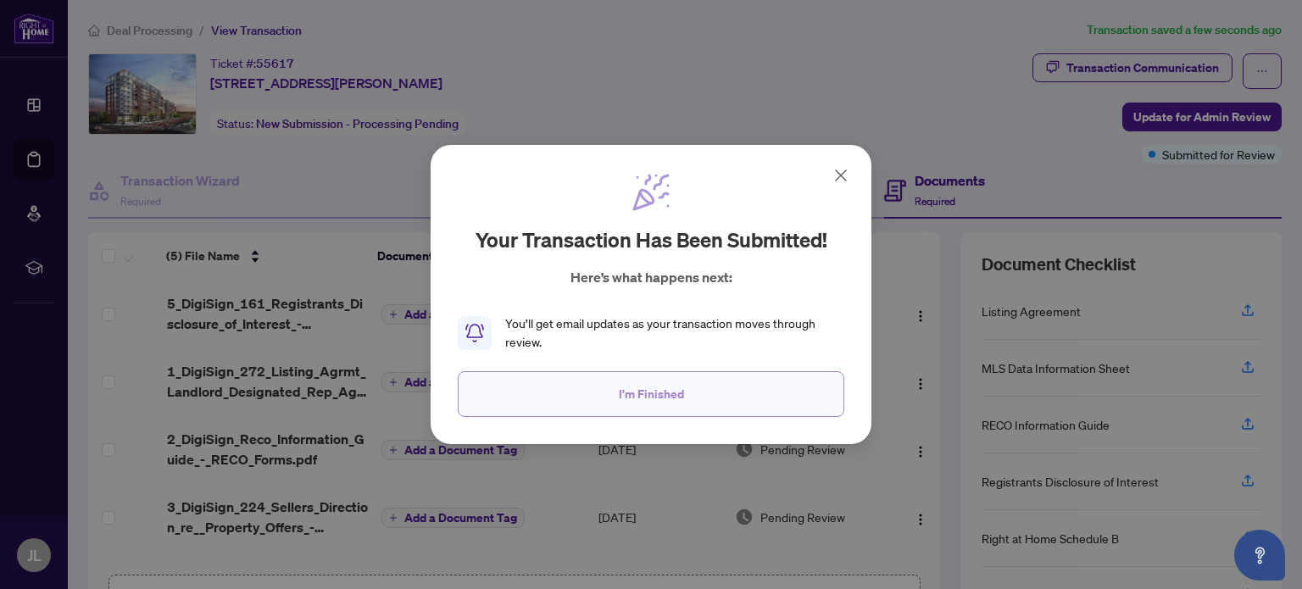
click at [661, 403] on span "I'm Finished" at bounding box center [651, 394] width 65 height 27
